Goal: Task Accomplishment & Management: Manage account settings

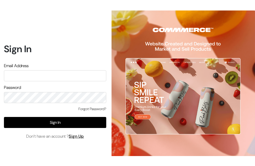
type input "glowriousherbayur2024@gmail.com"
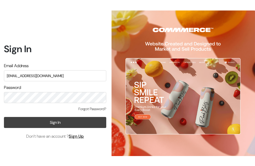
click at [39, 121] on button "Sign In" at bounding box center [55, 122] width 102 height 11
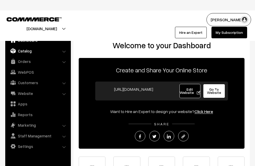
click at [28, 53] on link "Catalog" at bounding box center [38, 50] width 63 height 9
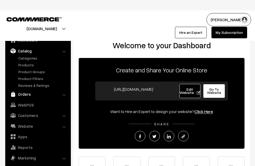
click at [27, 94] on link "Orders" at bounding box center [38, 94] width 63 height 9
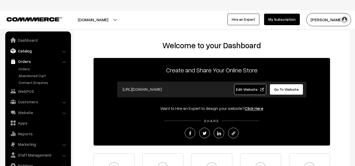
click at [47, 52] on link "Catalog" at bounding box center [38, 50] width 63 height 9
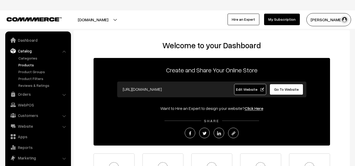
click at [32, 66] on link "Products" at bounding box center [43, 65] width 52 height 6
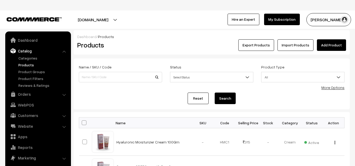
scroll to position [15, 0]
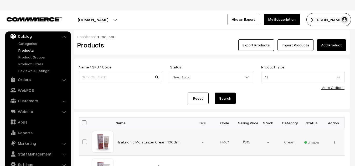
click at [147, 143] on link "Hyaluronic Moisturizer Cream 100Gm" at bounding box center [147, 142] width 63 height 4
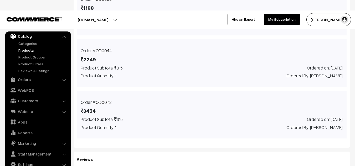
scroll to position [15, 0]
click at [63, 108] on link "Website" at bounding box center [38, 110] width 63 height 9
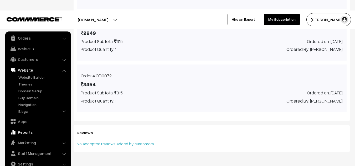
scroll to position [497, 0]
click at [65, 145] on link "Marketing" at bounding box center [38, 142] width 63 height 9
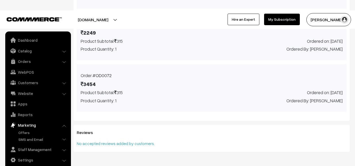
scroll to position [512, 0]
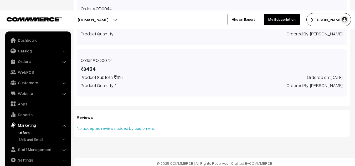
click at [25, 131] on link "Offers" at bounding box center [43, 133] width 52 height 6
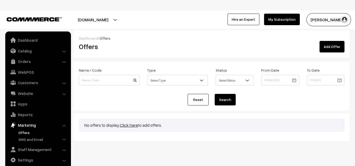
click at [114, 100] on div "Reset Search" at bounding box center [212, 100] width 266 height 12
